Goal: Check status: Check status

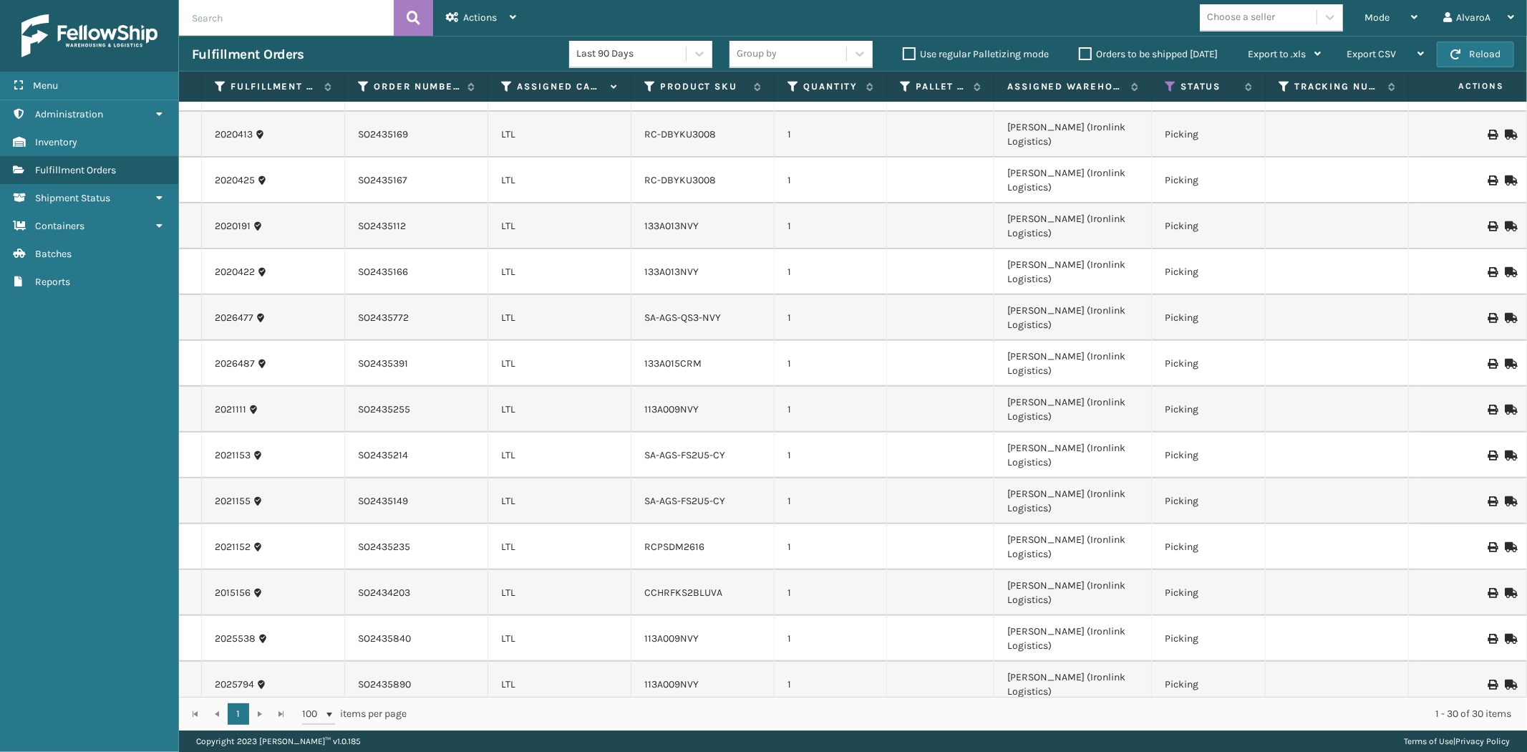
scroll to position [490, 0]
click at [406, 248] on td "SO2435391" at bounding box center [416, 271] width 143 height 46
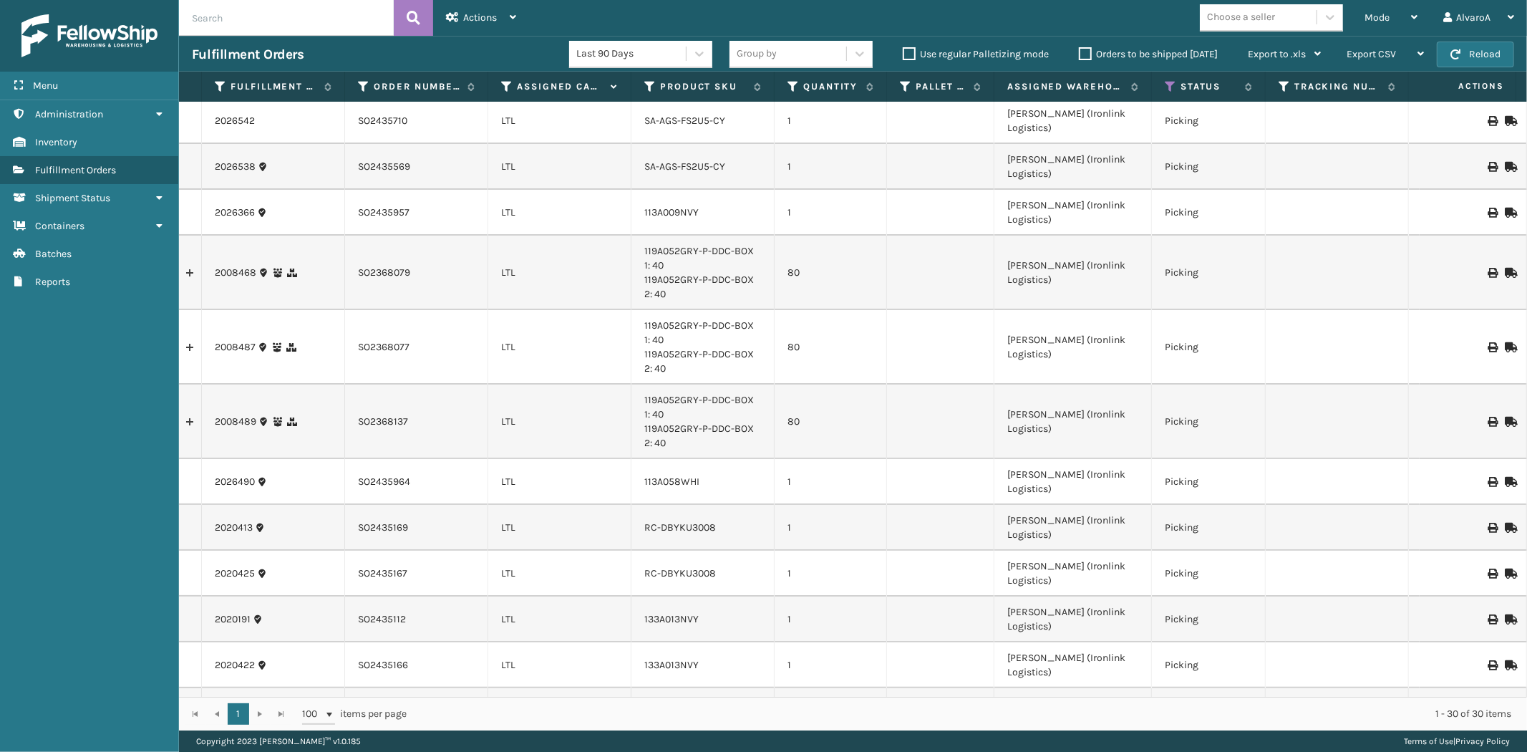
scroll to position [0, 0]
click at [1169, 89] on icon at bounding box center [1169, 86] width 11 height 13
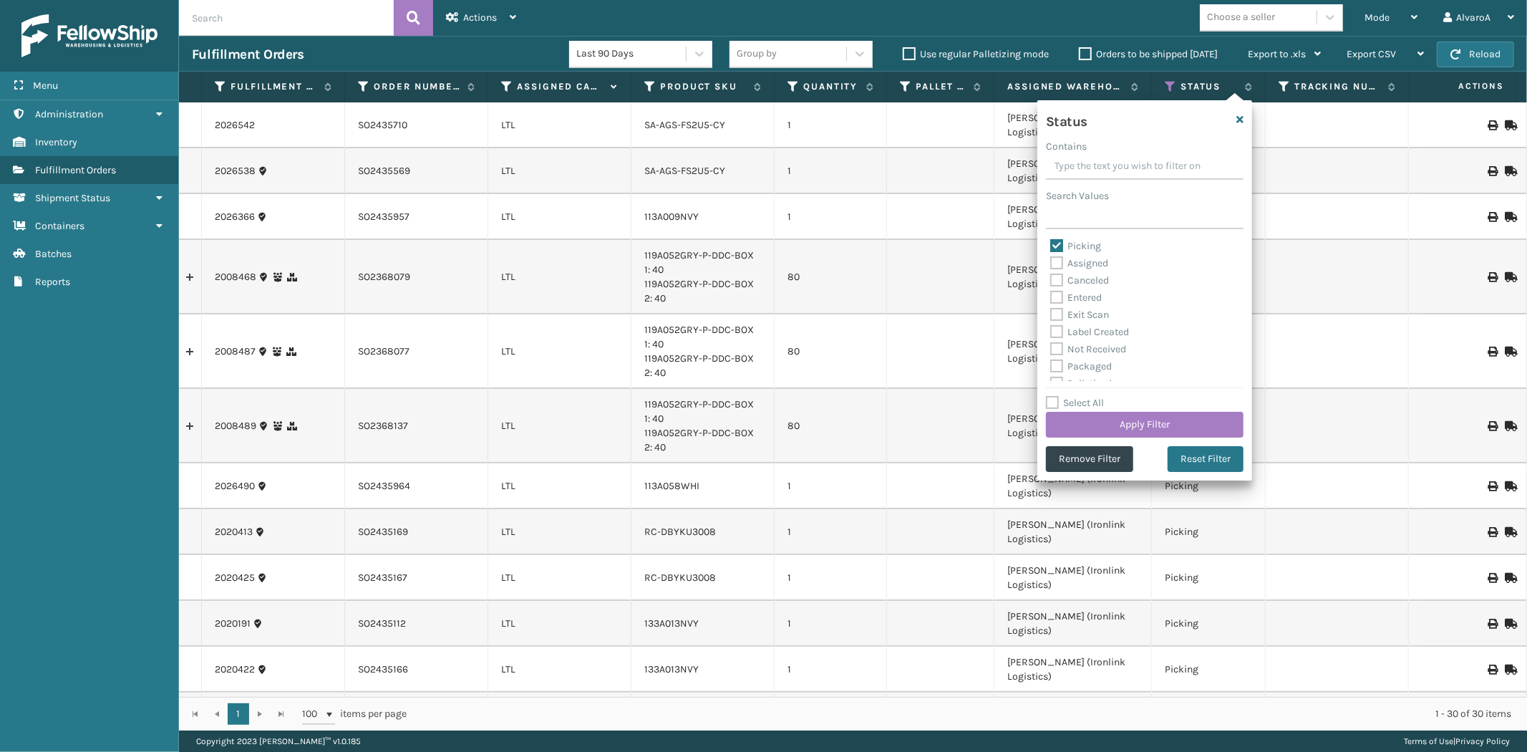
click at [1060, 246] on label "Picking" at bounding box center [1075, 246] width 51 height 12
click at [1051, 246] on input "Picking" at bounding box center [1050, 242] width 1 height 9
checkbox input "false"
drag, startPoint x: 1058, startPoint y: 263, endPoint x: 1170, endPoint y: 445, distance: 214.3
click at [1058, 263] on label "Assigned" at bounding box center [1079, 263] width 58 height 12
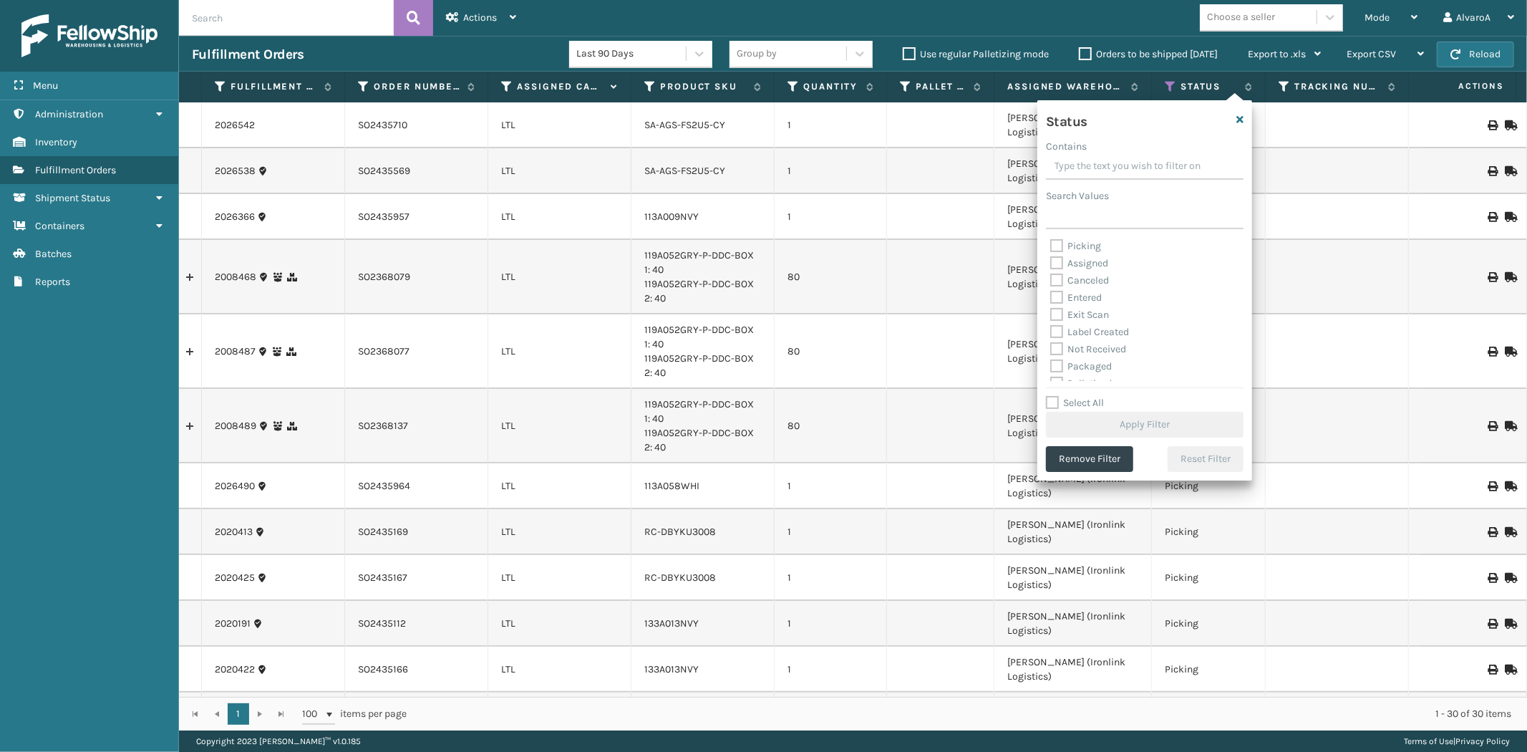
click at [1051, 263] on input "Assigned" at bounding box center [1050, 259] width 1 height 9
checkbox input "true"
click at [1121, 414] on button "Apply Filter" at bounding box center [1145, 425] width 198 height 26
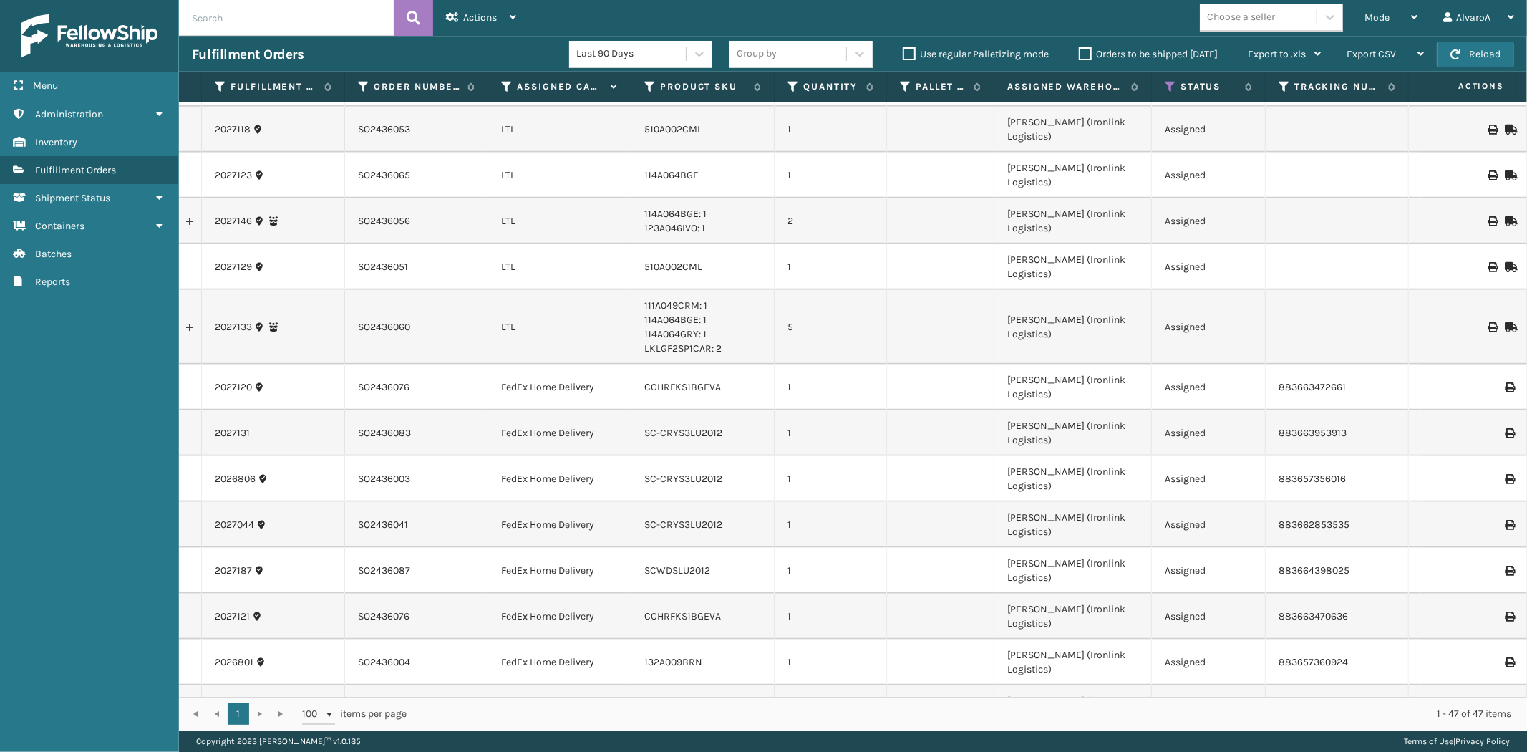
scroll to position [1183, 0]
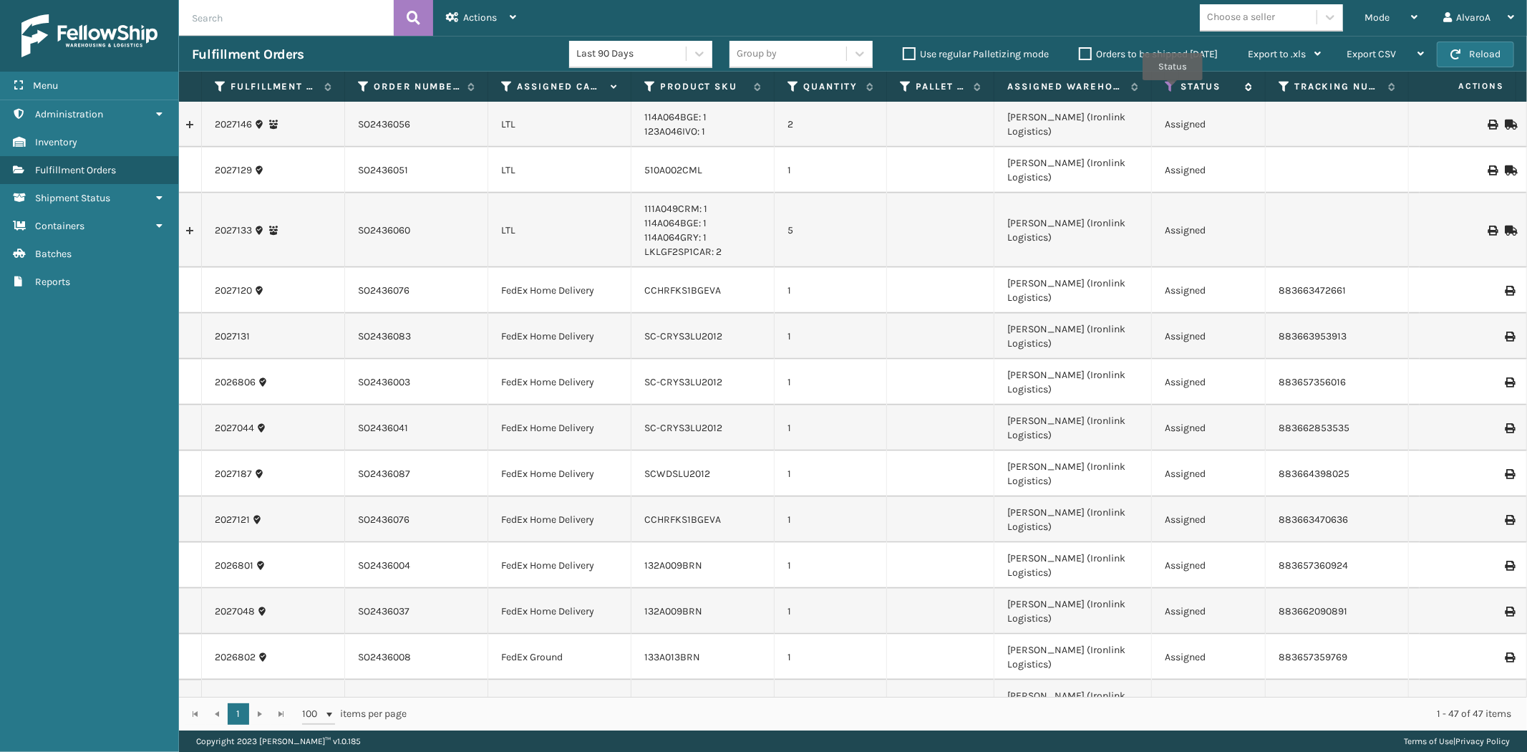
click at [1172, 90] on icon at bounding box center [1169, 86] width 11 height 13
click at [1090, 54] on label "Orders to be shipped [DATE]" at bounding box center [1148, 54] width 139 height 12
click at [1079, 54] on input "Orders to be shipped [DATE]" at bounding box center [1079, 50] width 1 height 9
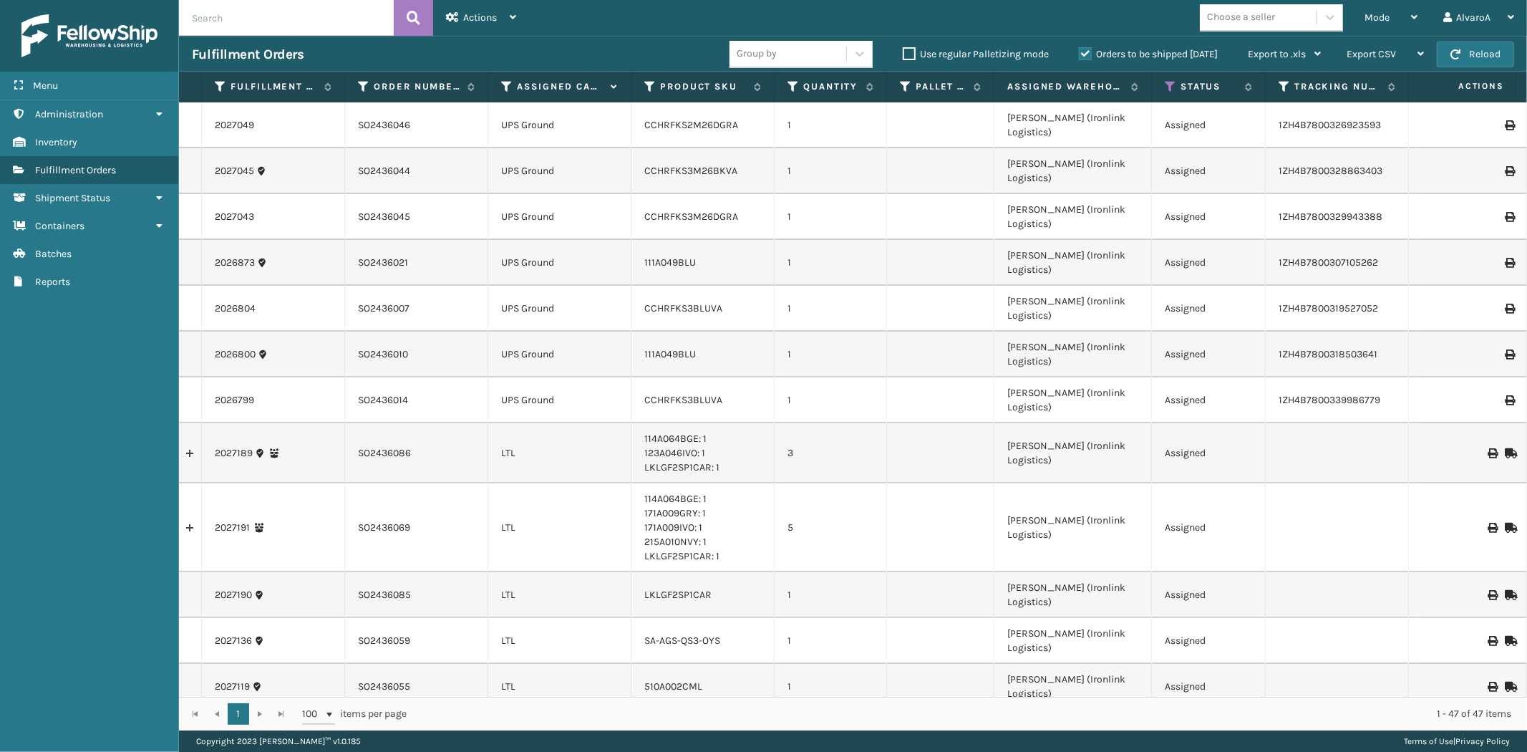
click at [1090, 54] on label "Orders to be shipped [DATE]" at bounding box center [1148, 54] width 139 height 12
click at [1079, 54] on input "Orders to be shipped [DATE]" at bounding box center [1079, 50] width 1 height 9
click at [1167, 84] on icon at bounding box center [1169, 86] width 11 height 13
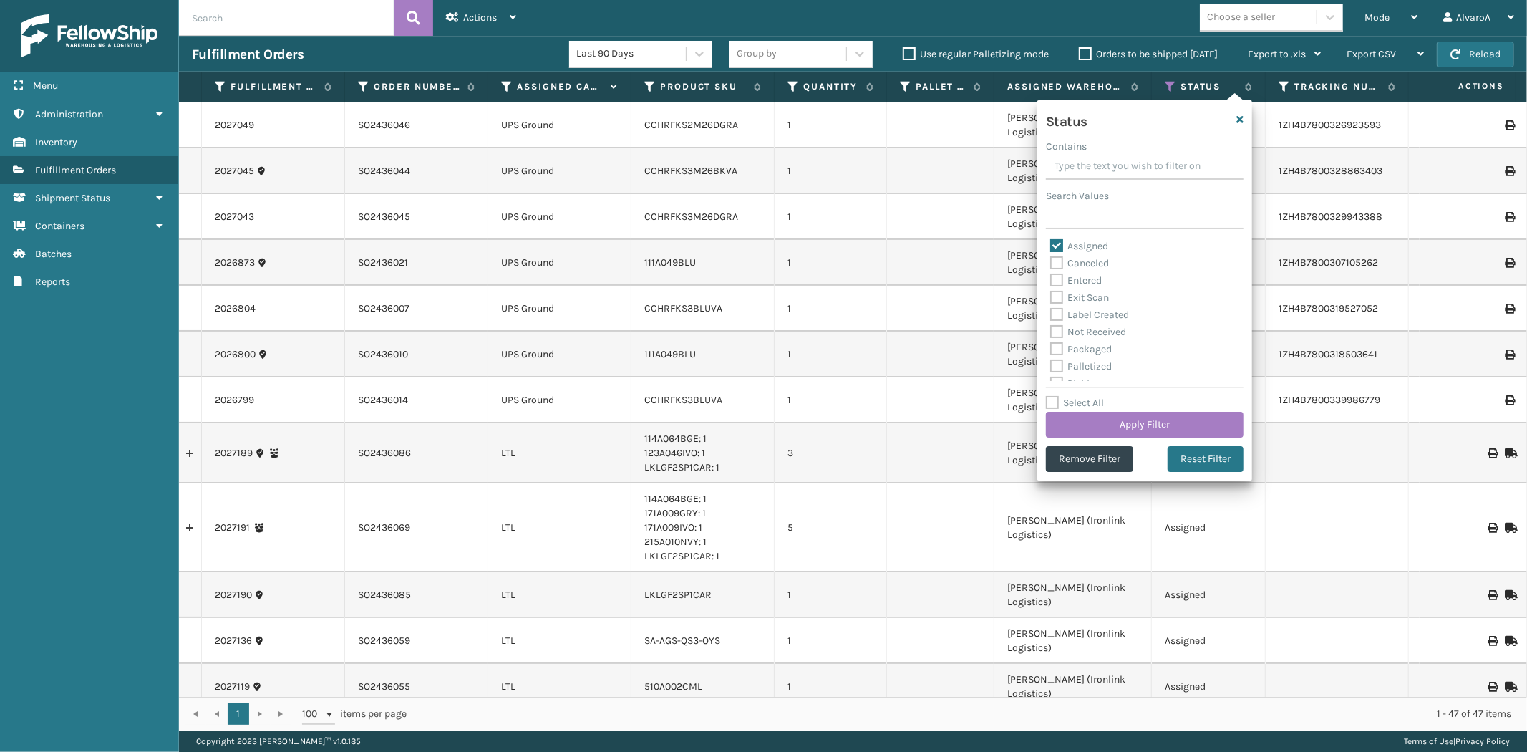
click at [1057, 244] on label "Assigned" at bounding box center [1079, 246] width 58 height 12
click at [1051, 244] on input "Assigned" at bounding box center [1050, 242] width 1 height 9
checkbox input "false"
click at [1054, 306] on label "Picking" at bounding box center [1075, 304] width 51 height 12
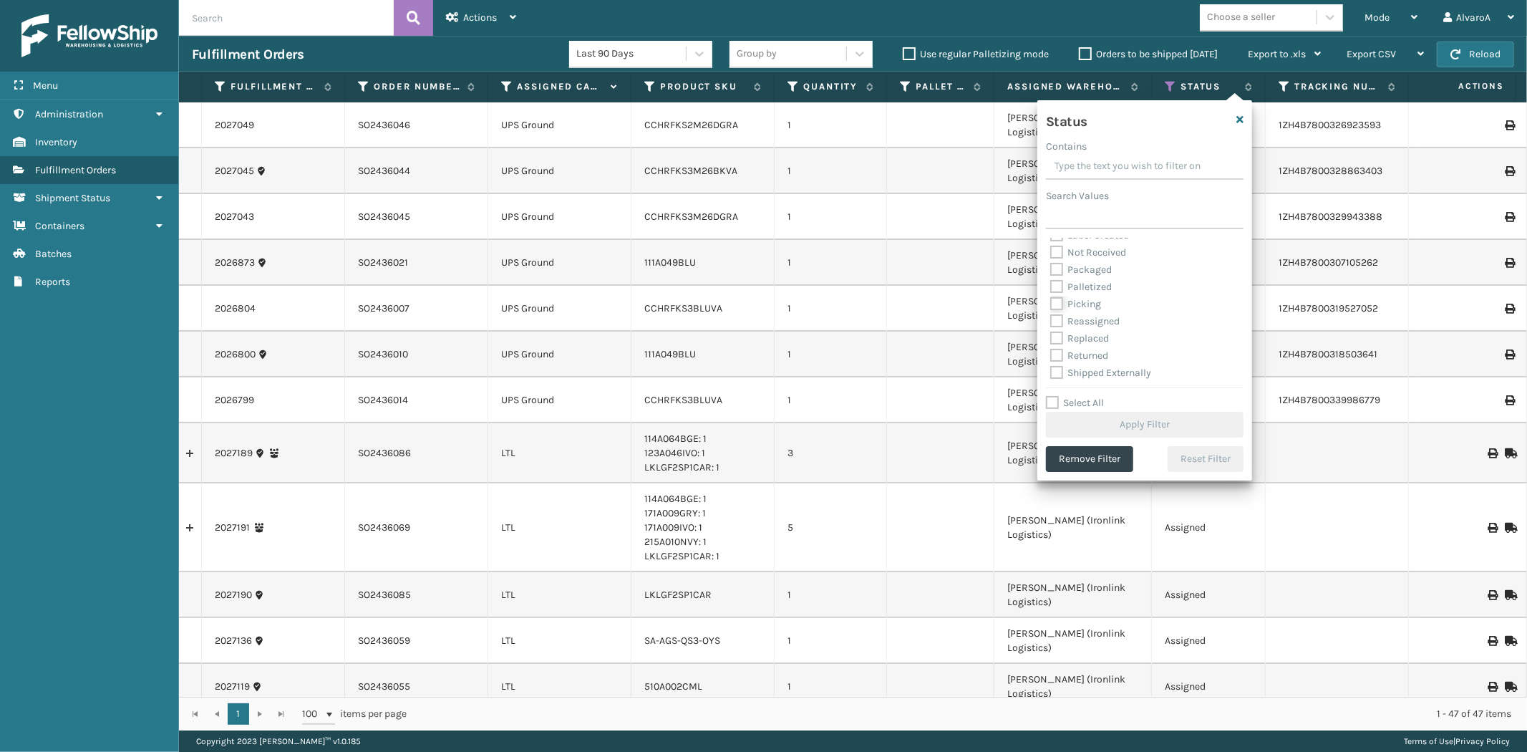
click at [1051, 305] on input "Picking" at bounding box center [1050, 300] width 1 height 9
checkbox input "true"
click at [1071, 422] on button "Apply Filter" at bounding box center [1145, 425] width 198 height 26
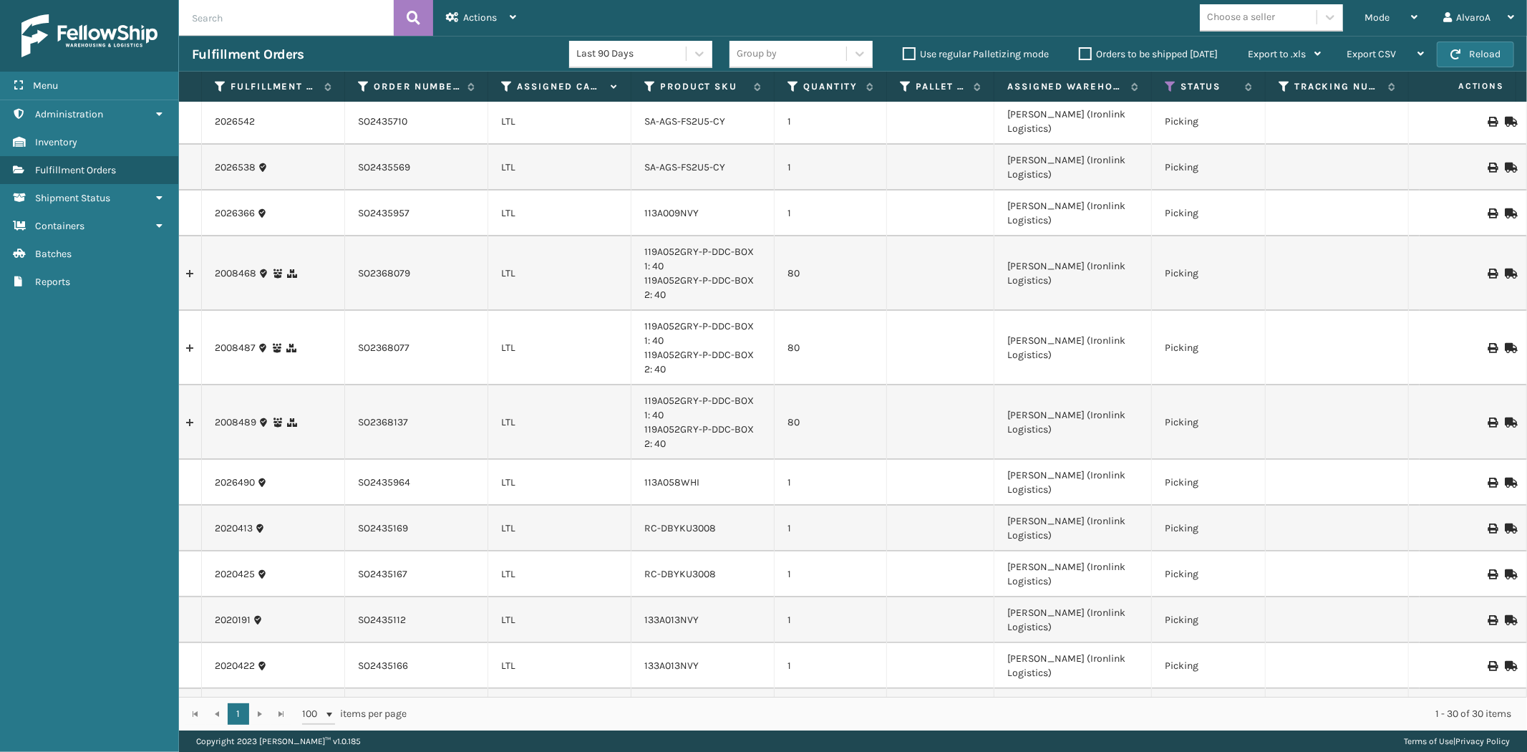
scroll to position [0, 0]
